Goal: Task Accomplishment & Management: Manage account settings

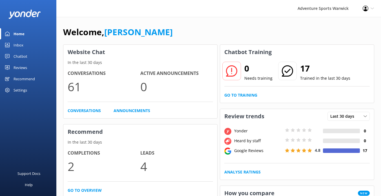
scroll to position [12, 0]
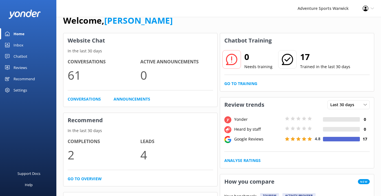
click at [19, 67] on div "Reviews" at bounding box center [21, 67] width 14 height 11
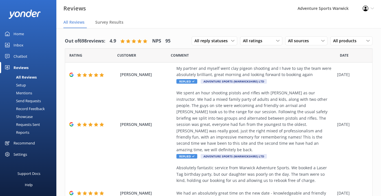
click at [23, 86] on div "Setup" at bounding box center [14, 85] width 23 height 8
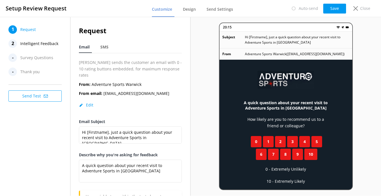
click at [40, 44] on span "Intelligent Feedback" at bounding box center [39, 43] width 38 height 8
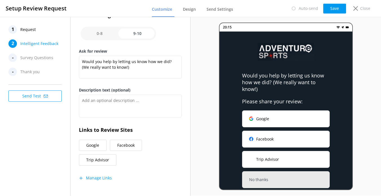
scroll to position [103, 0]
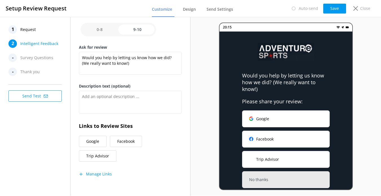
click at [95, 176] on button "Manage Links" at bounding box center [95, 174] width 33 height 6
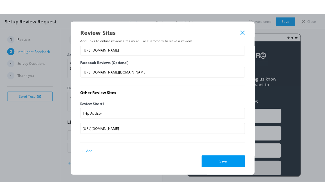
scroll to position [51, 0]
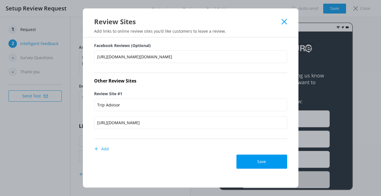
click at [283, 23] on use at bounding box center [284, 21] width 5 height 5
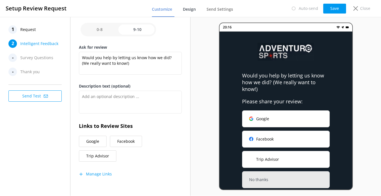
click at [194, 9] on span "Design" at bounding box center [189, 9] width 13 height 6
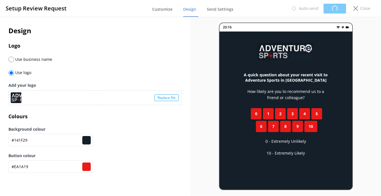
type input "#141f29"
type input "#ea1a19"
click at [219, 9] on span "Send Settings" at bounding box center [220, 9] width 26 height 6
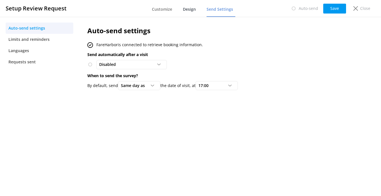
click at [194, 9] on span "Design" at bounding box center [189, 9] width 13 height 6
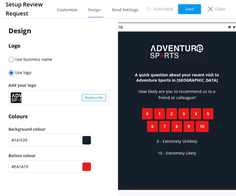
type input "#141f29"
type input "#ea1a19"
